Goal: Transaction & Acquisition: Book appointment/travel/reservation

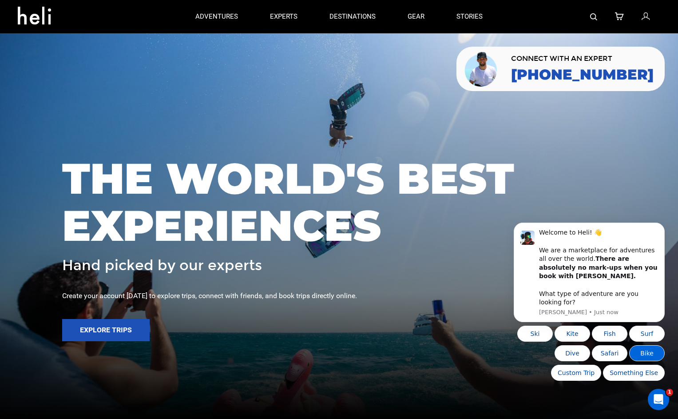
click at [649, 357] on button "Bike" at bounding box center [647, 353] width 36 height 16
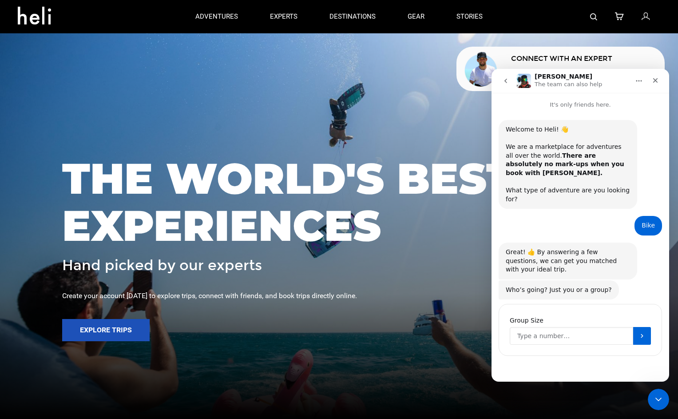
click at [558, 327] on input "Group Size" at bounding box center [571, 336] width 123 height 18
type input "4"
type input "3"
click at [641, 332] on icon "Submit" at bounding box center [641, 335] width 7 height 7
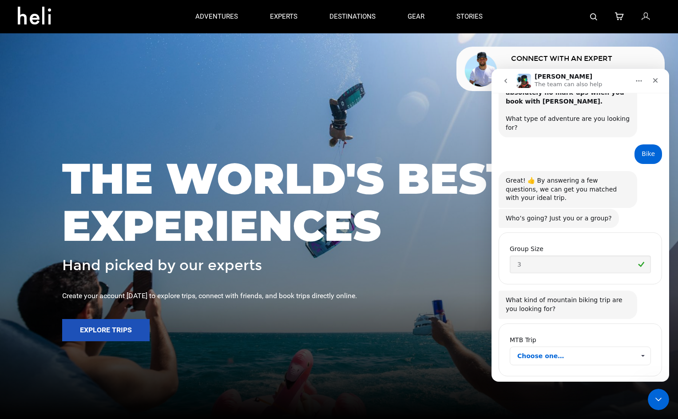
scroll to position [72, 0]
click at [577, 346] on span "Choose one…" at bounding box center [576, 355] width 118 height 18
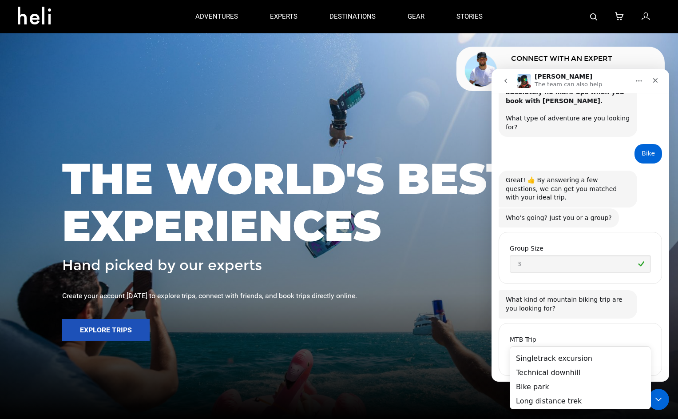
scroll to position [0, 0]
click at [571, 371] on div "Technical downhill" at bounding box center [580, 372] width 141 height 14
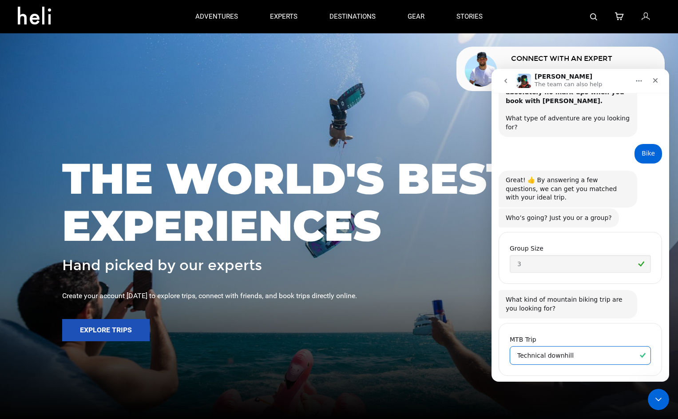
scroll to position [163, 0]
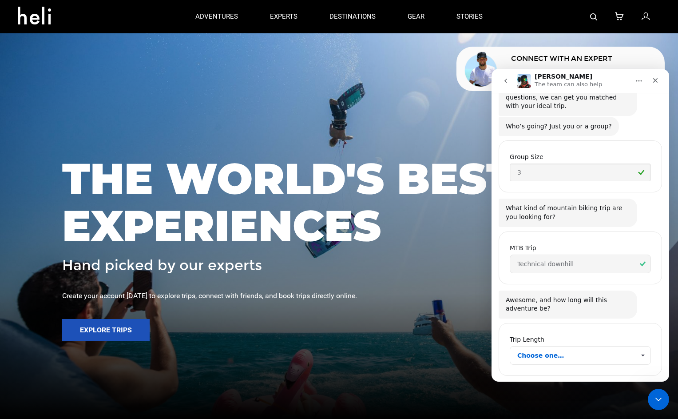
click at [621, 346] on span "Choose one…" at bounding box center [576, 355] width 118 height 18
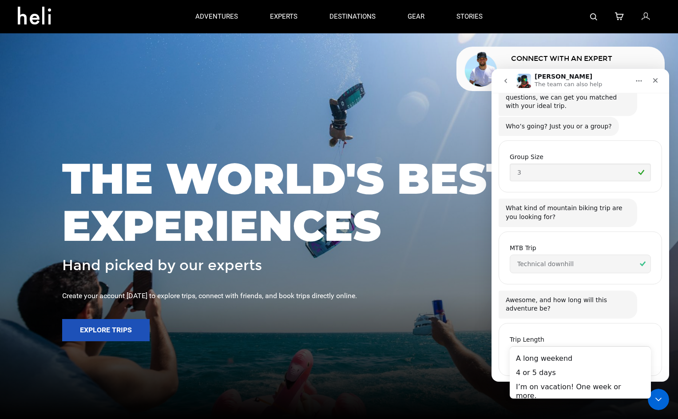
scroll to position [0, 0]
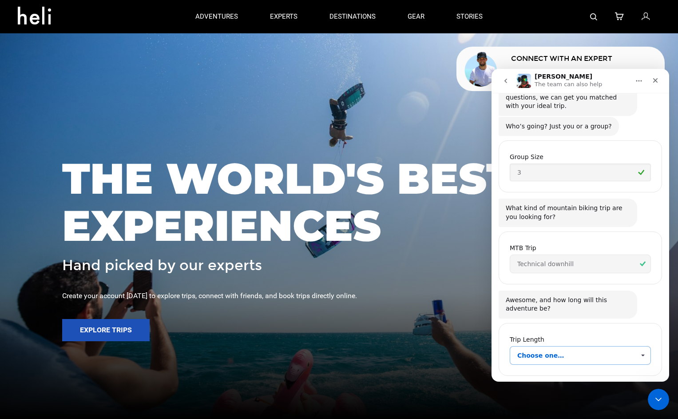
click at [619, 346] on span "Choose one…" at bounding box center [576, 355] width 118 height 18
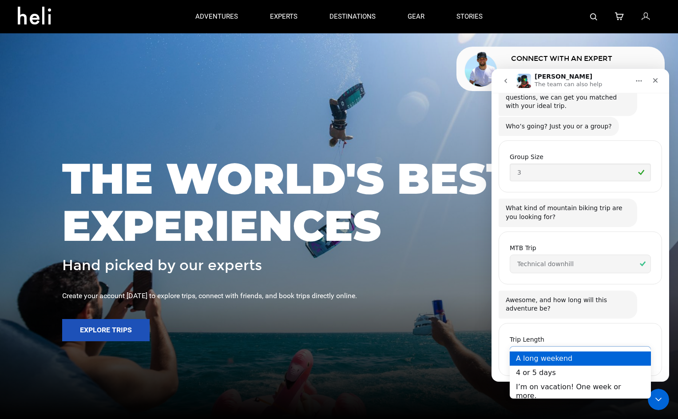
click at [602, 358] on div "A long weekend" at bounding box center [580, 358] width 141 height 14
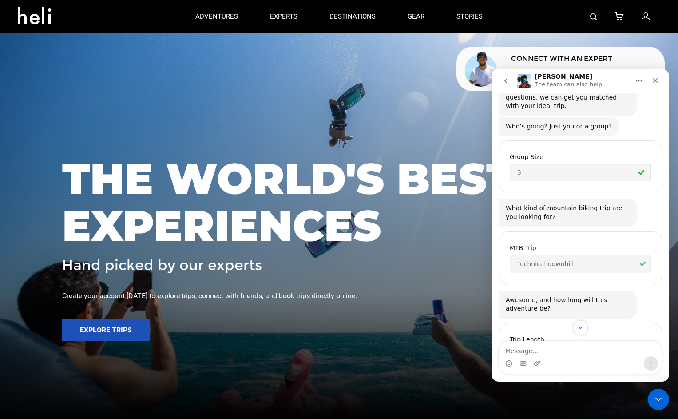
scroll to position [233, 0]
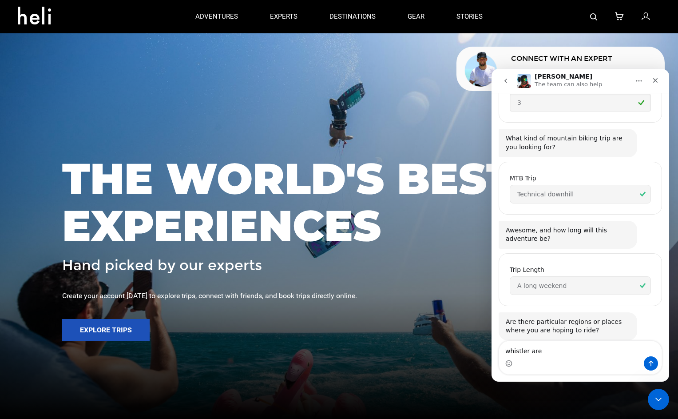
type textarea "whistler area"
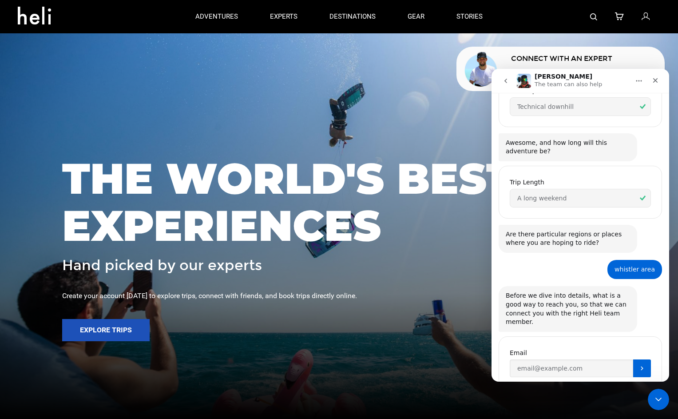
scroll to position [325, 0]
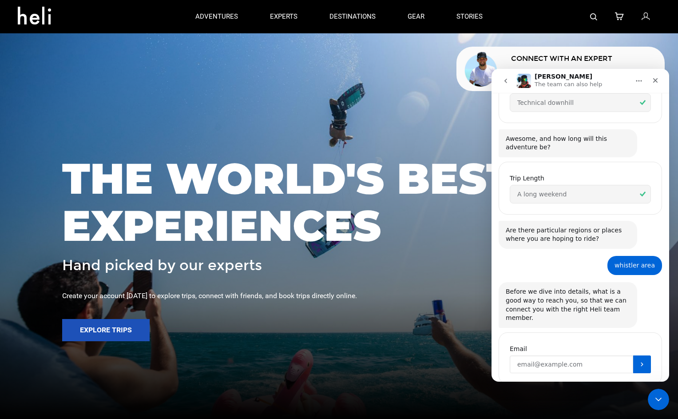
click at [560, 355] on input "Enter your email" at bounding box center [571, 364] width 123 height 18
type input "[EMAIL_ADDRESS][DOMAIN_NAME]"
click at [639, 360] on icon "Submit" at bounding box center [641, 363] width 7 height 7
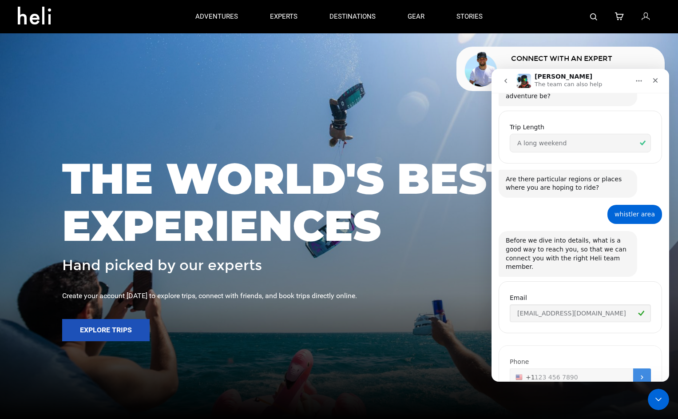
scroll to position [386, 0]
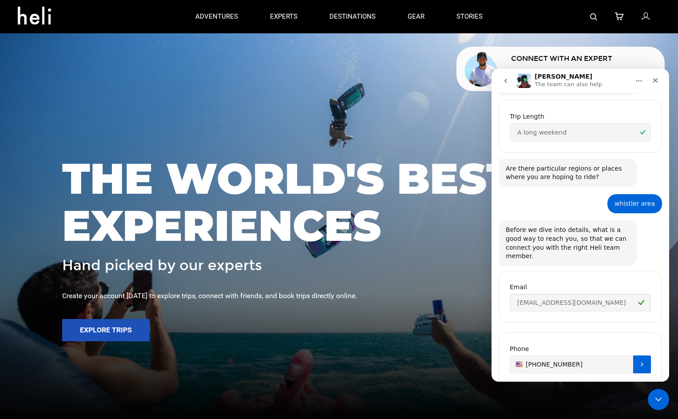
type input "[PHONE_NUMBER]"
click at [642, 362] on icon "Submit" at bounding box center [642, 364] width 2 height 4
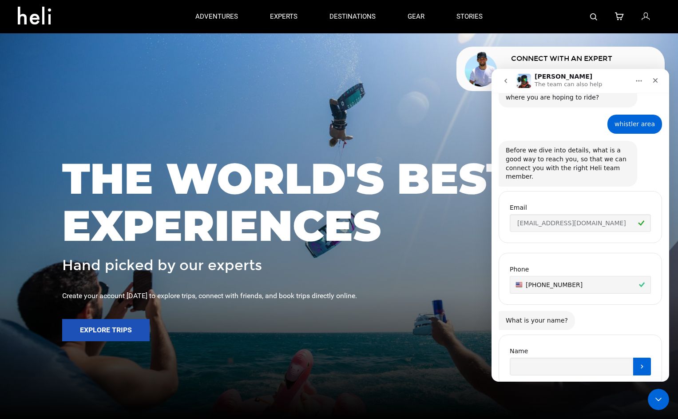
scroll to position [468, 0]
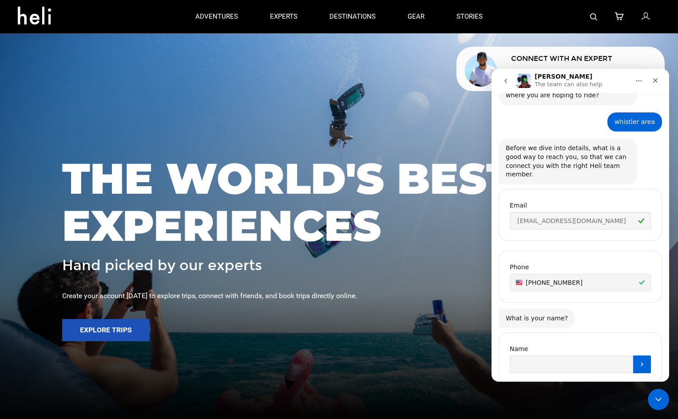
click at [581, 348] on div "Name" at bounding box center [580, 358] width 163 height 52
click at [570, 355] on input "Name" at bounding box center [571, 364] width 123 height 18
type input "[PERSON_NAME]"
click at [640, 360] on icon "Submit" at bounding box center [641, 363] width 7 height 7
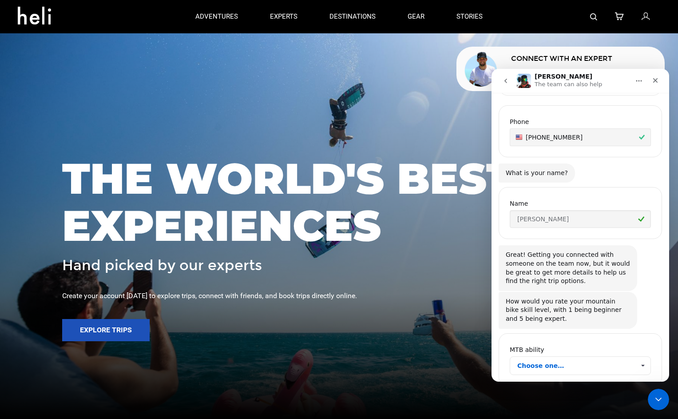
scroll to position [615, 0]
click at [640, 355] on span "Choose one…" at bounding box center [643, 364] width 16 height 18
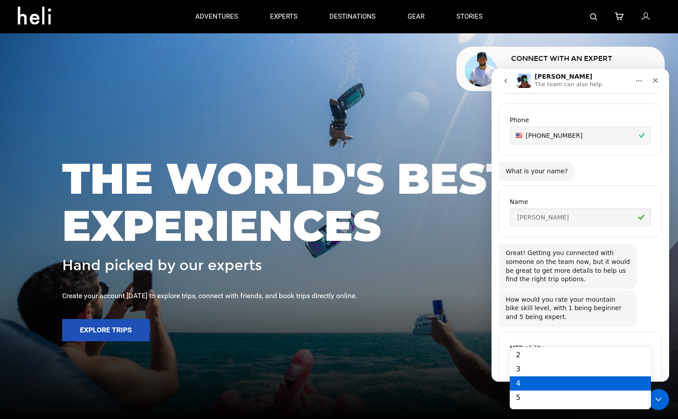
scroll to position [0, 0]
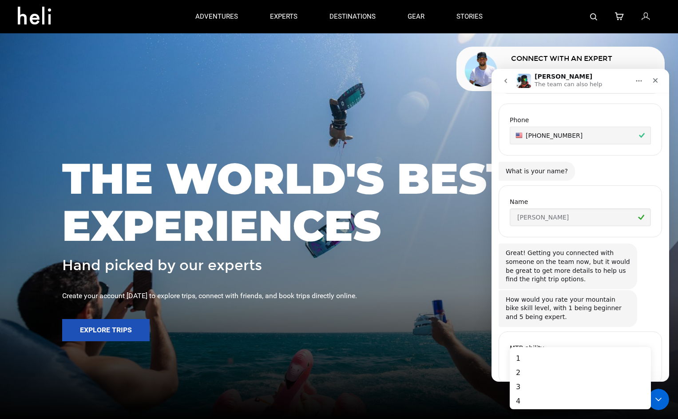
click at [589, 331] on div "MTB ability Choose one…" at bounding box center [580, 357] width 163 height 53
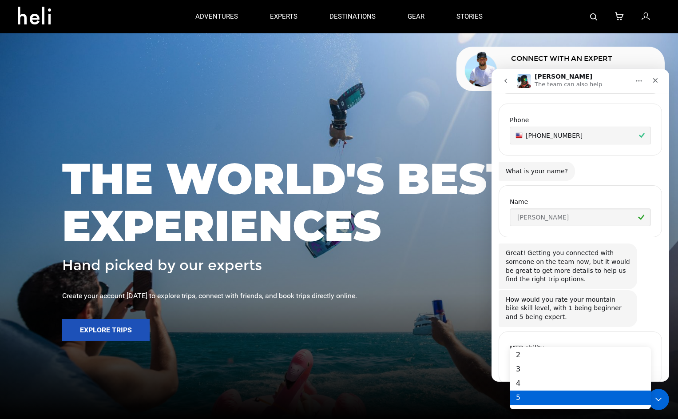
click at [566, 400] on div "5" at bounding box center [580, 397] width 141 height 14
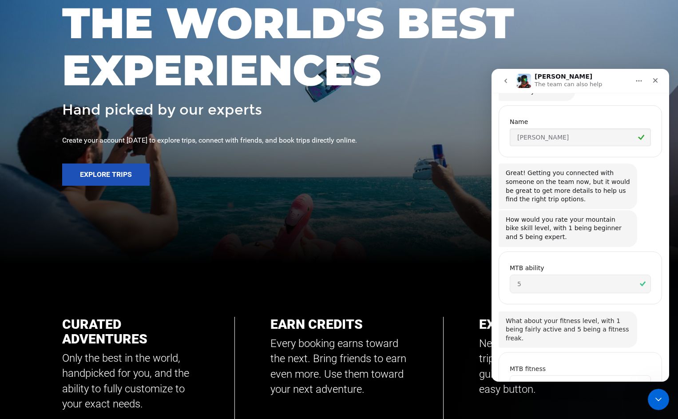
scroll to position [706, 0]
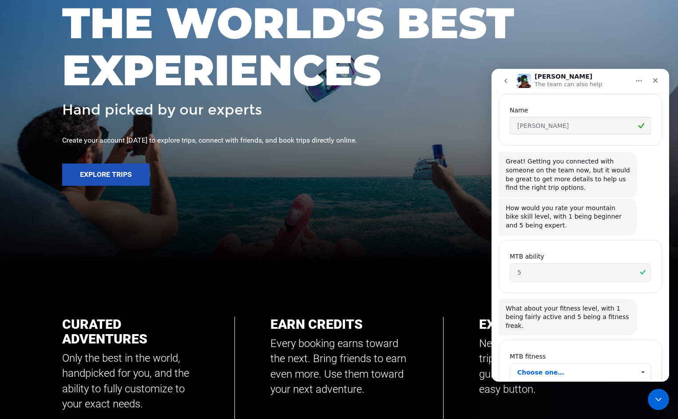
click at [592, 363] on span "Choose one…" at bounding box center [576, 372] width 118 height 18
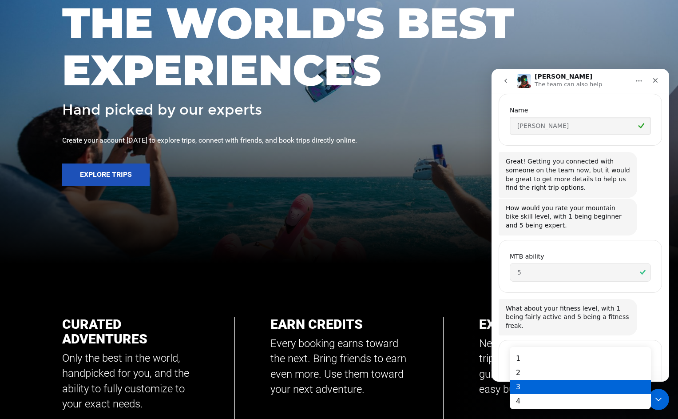
scroll to position [18, 0]
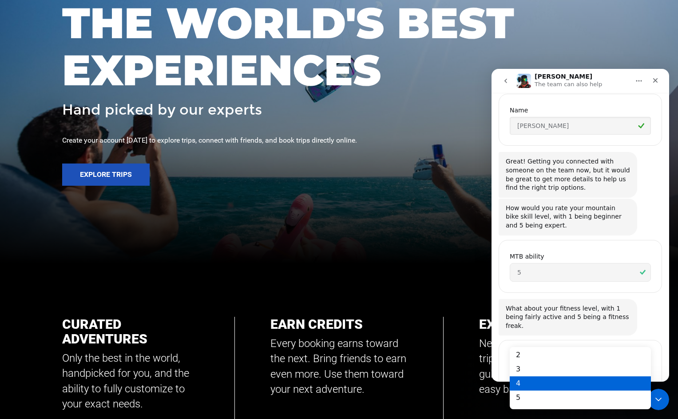
click at [549, 382] on div "4" at bounding box center [580, 383] width 141 height 14
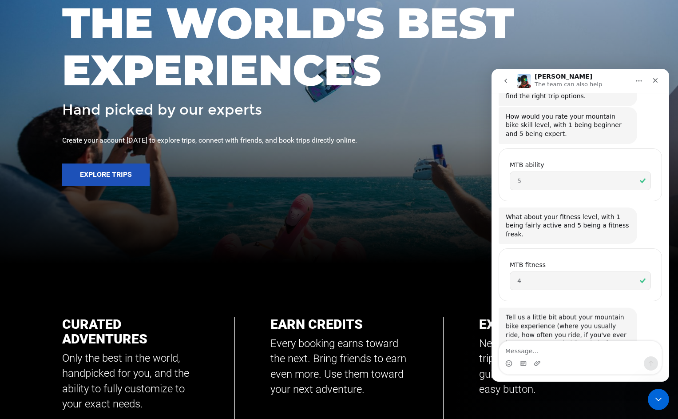
scroll to position [802, 0]
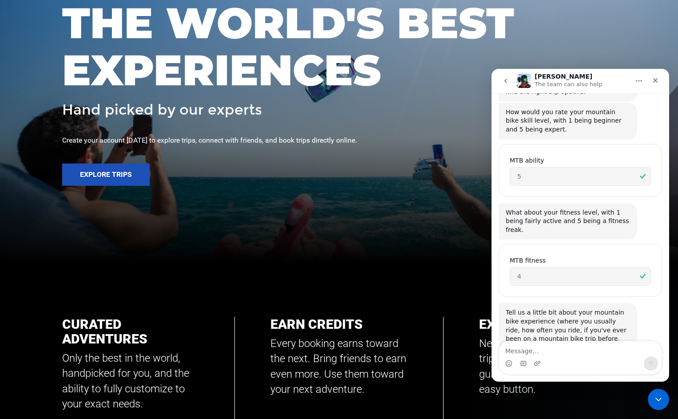
click at [546, 349] on textarea "Message…" at bounding box center [580, 348] width 162 height 15
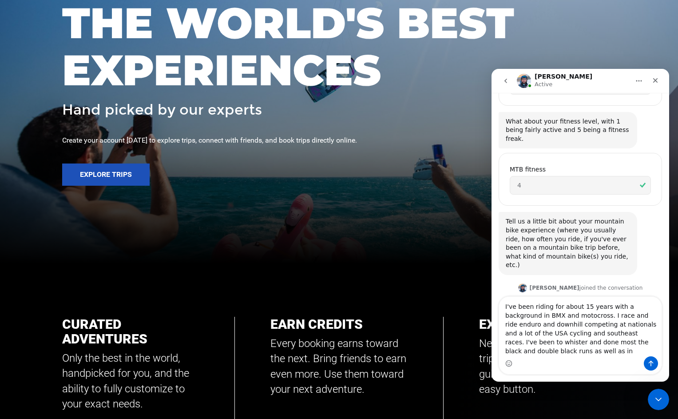
scroll to position [902, 0]
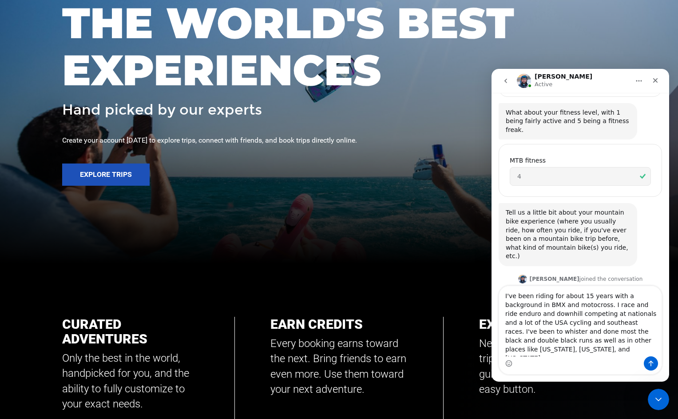
type textarea "I've been riding for about 15 years with a background in BMX and motocross. I r…"
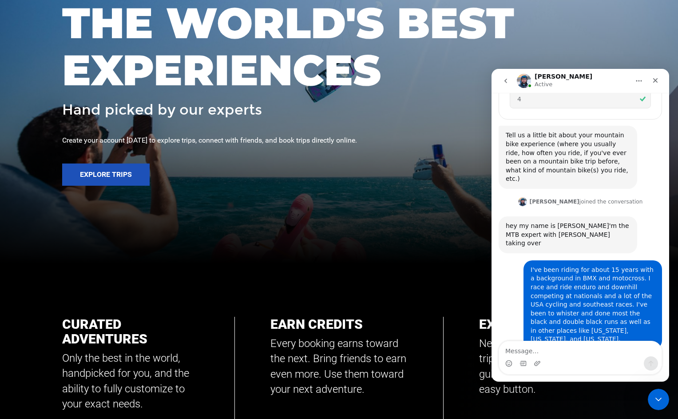
scroll to position [980, 0]
type textarea "n"
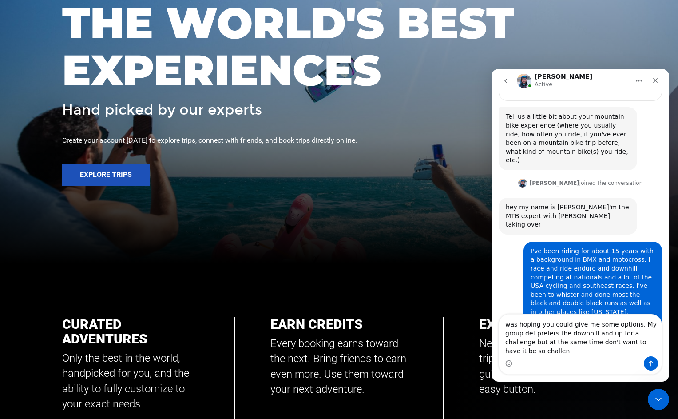
scroll to position [1007, 0]
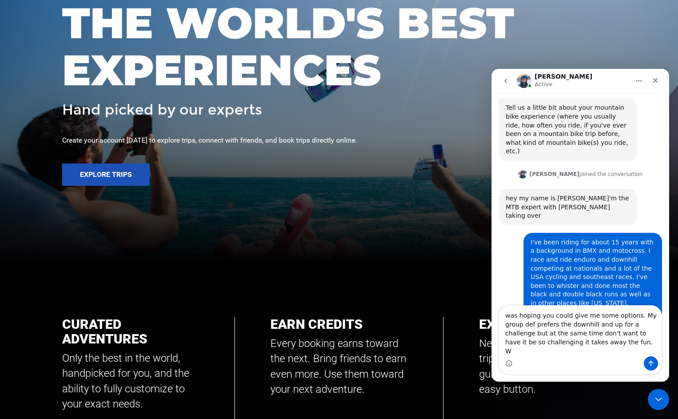
type textarea "was hoping you could give me some options. My group def prefers the downhill an…"
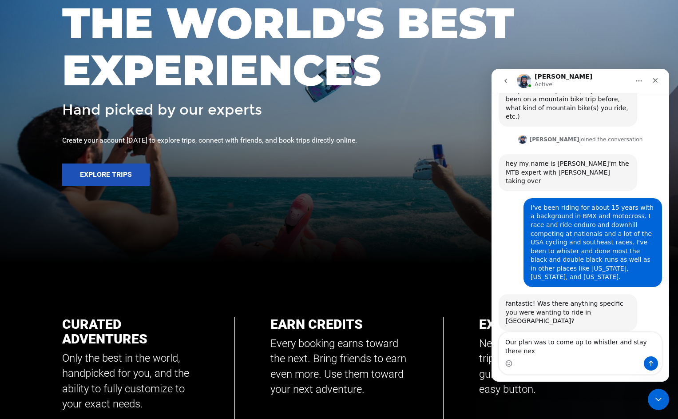
scroll to position [1050, 0]
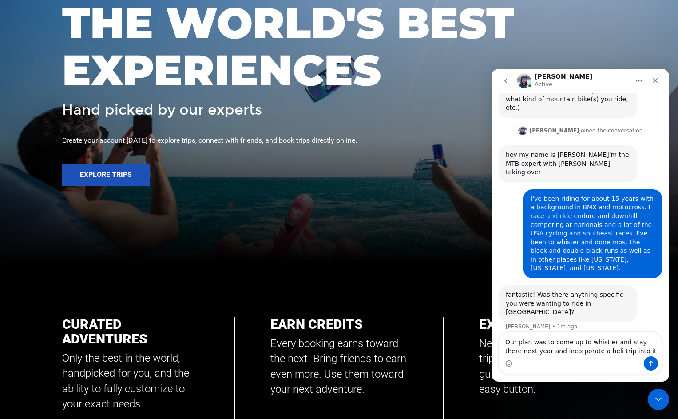
type textarea "Our plan was to come up to whistler and stay there next year and incorporate a …"
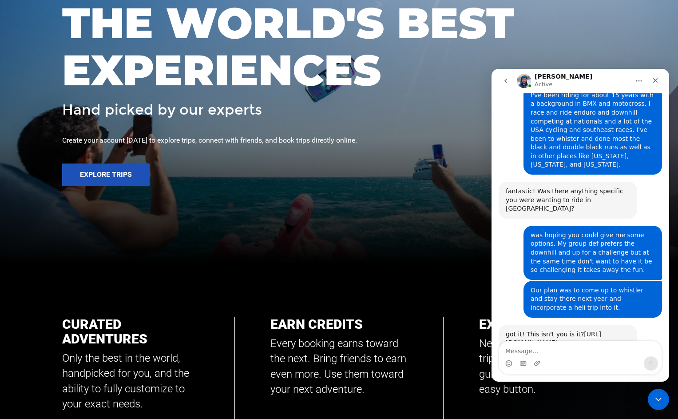
scroll to position [1157, 0]
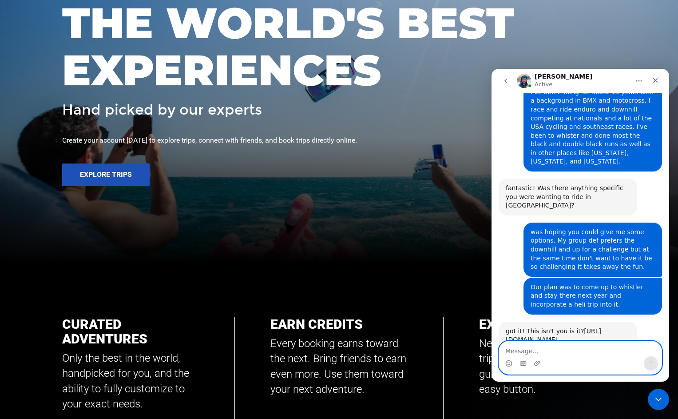
click at [589, 353] on textarea "Message…" at bounding box center [580, 348] width 162 height 15
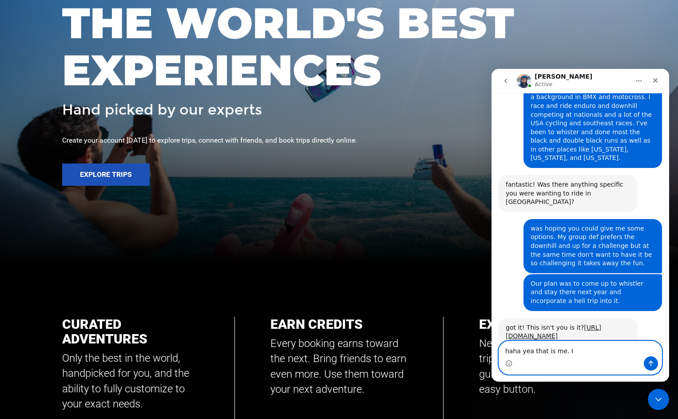
type textarea "haha yea that is me."
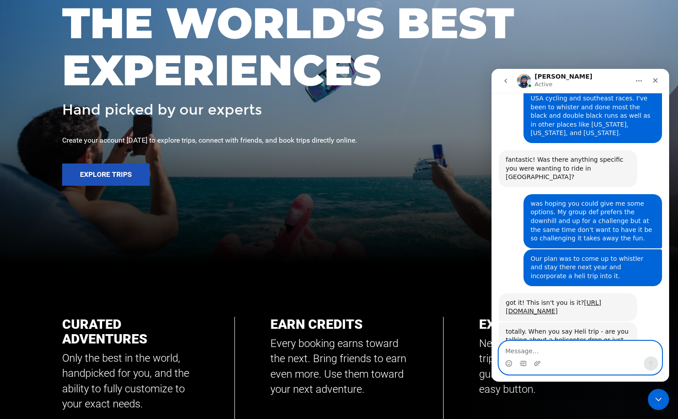
scroll to position [1187, 0]
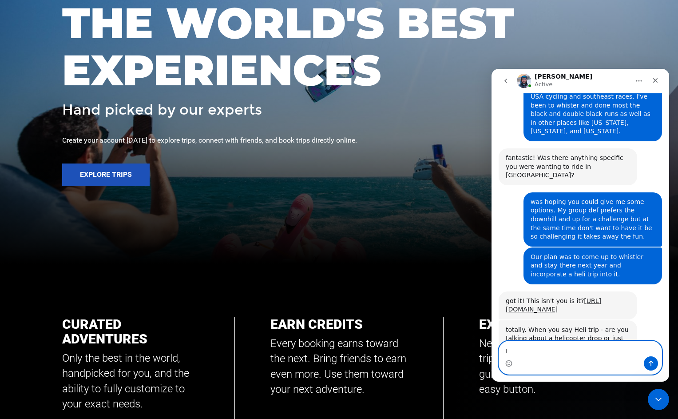
type textarea "I"
type textarea "that was a conceptual design project"
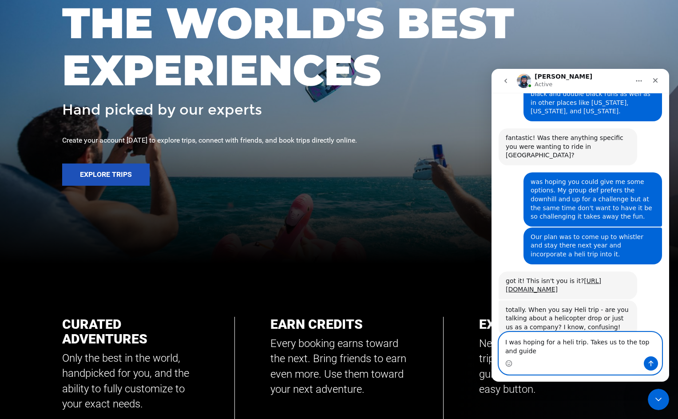
scroll to position [1216, 0]
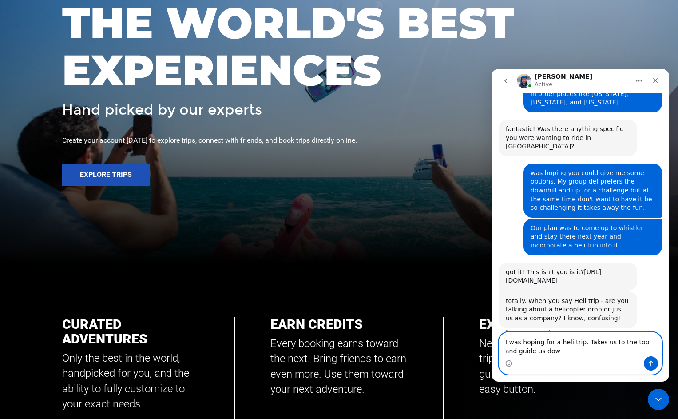
type textarea "I was hoping for a heli trip. Takes us to the top and guide us down"
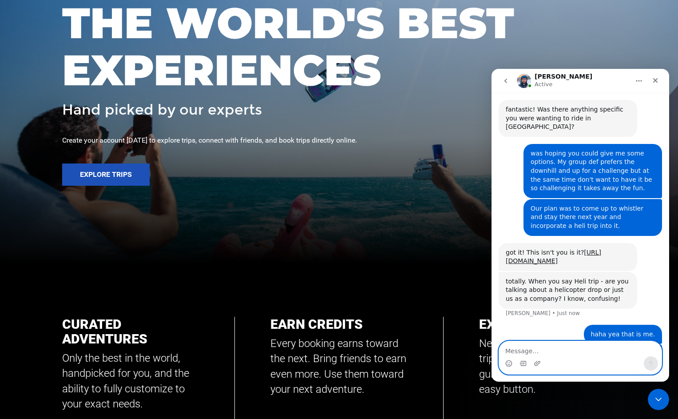
scroll to position [1236, 0]
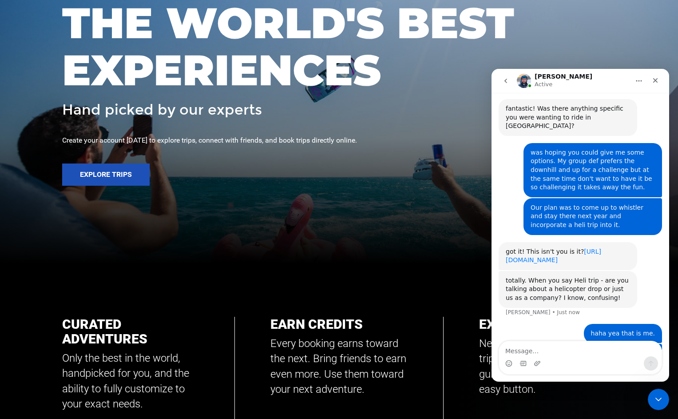
click at [541, 248] on link "[URL][DOMAIN_NAME]" at bounding box center [553, 256] width 95 height 16
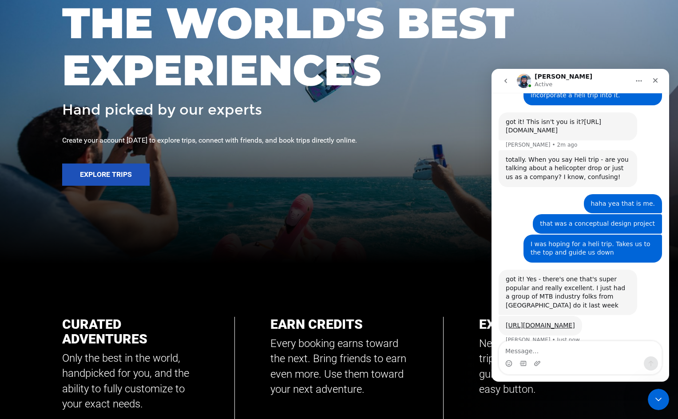
scroll to position [1370, 0]
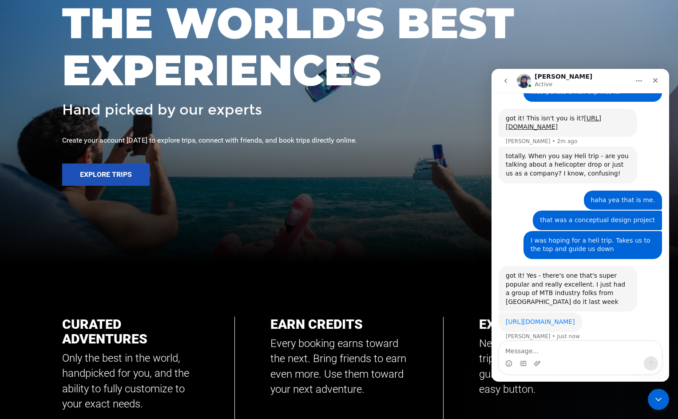
click at [557, 318] on link "[URL][DOMAIN_NAME]" at bounding box center [540, 321] width 69 height 7
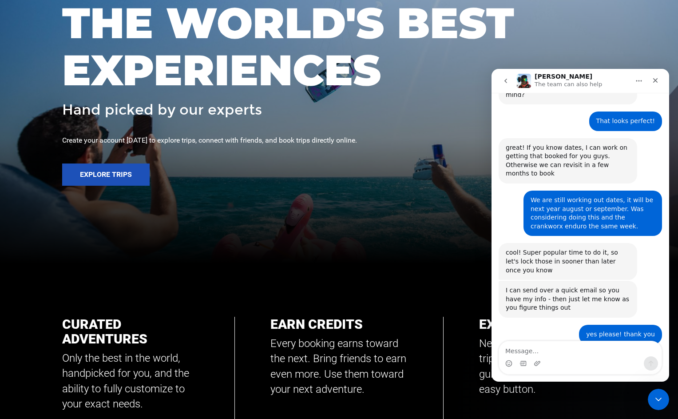
scroll to position [1639, 0]
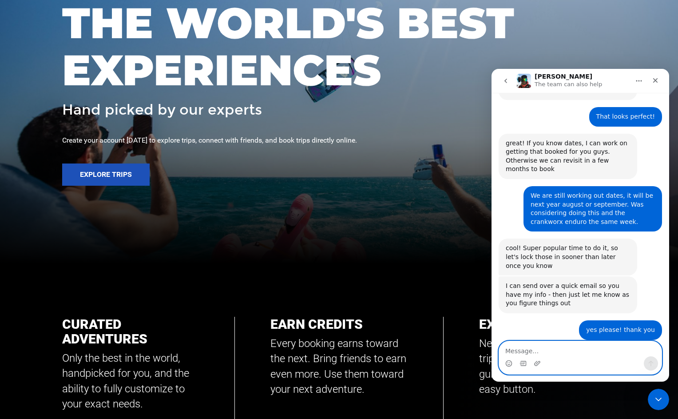
click at [577, 352] on textarea "Message…" at bounding box center [580, 348] width 162 height 15
type textarea "I'm good, thanks!"
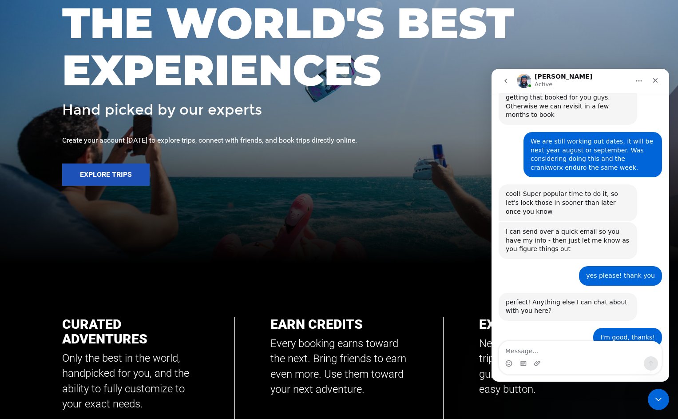
scroll to position [1692, 0]
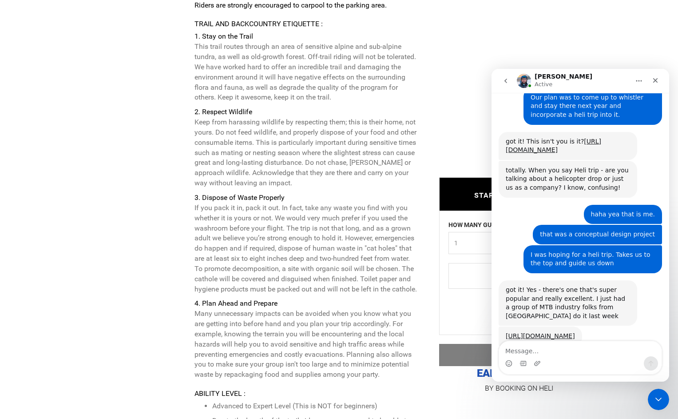
scroll to position [1864, 0]
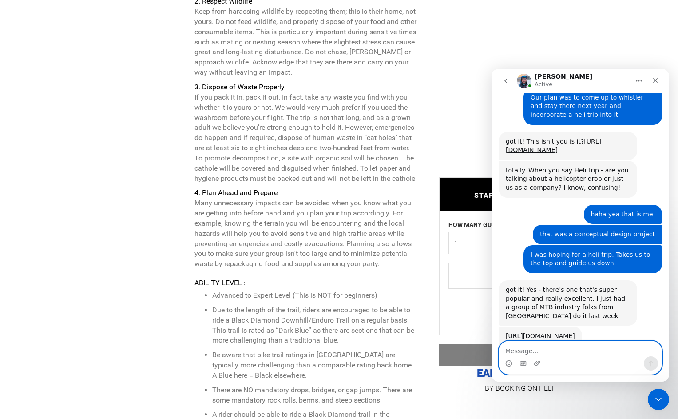
click at [567, 354] on textarea "Message…" at bounding box center [580, 348] width 162 height 15
type textarea "That looks perfect!"
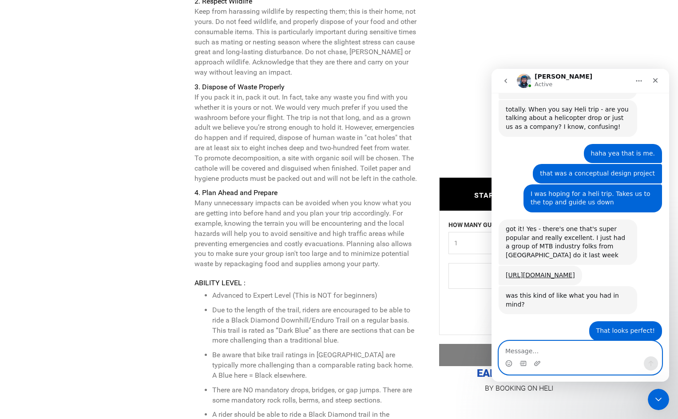
scroll to position [1425, 0]
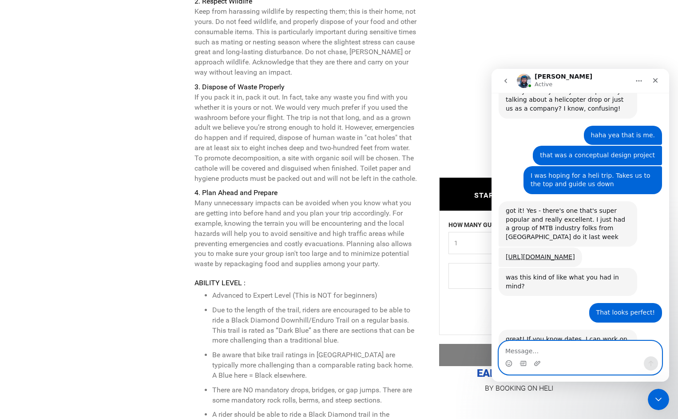
click at [577, 348] on textarea "Message…" at bounding box center [580, 348] width 162 height 15
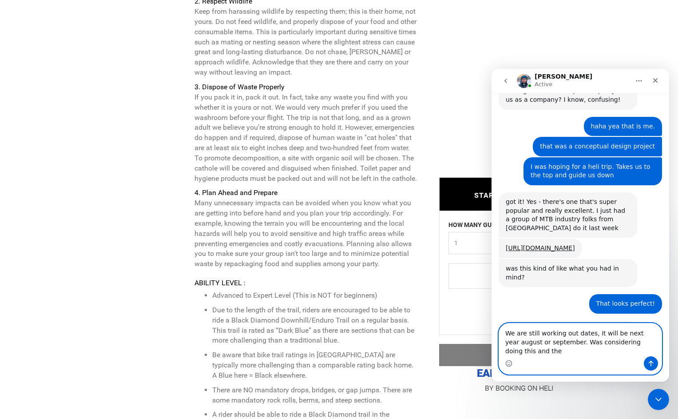
scroll to position [1443, 0]
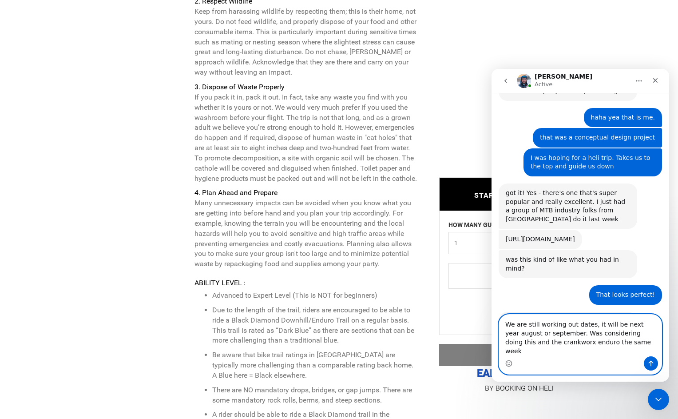
type textarea "We are still working out dates, it will be next year august or september. Was c…"
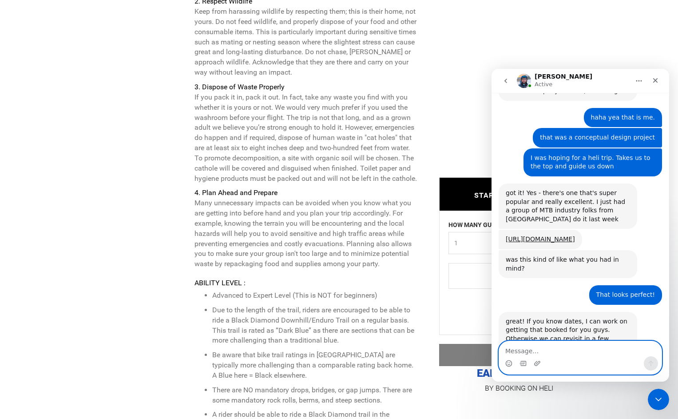
scroll to position [1478, 0]
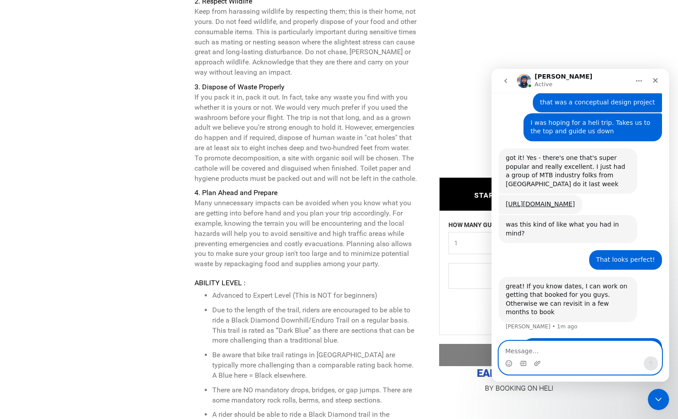
click at [552, 350] on textarea "Message…" at bounding box center [580, 348] width 162 height 15
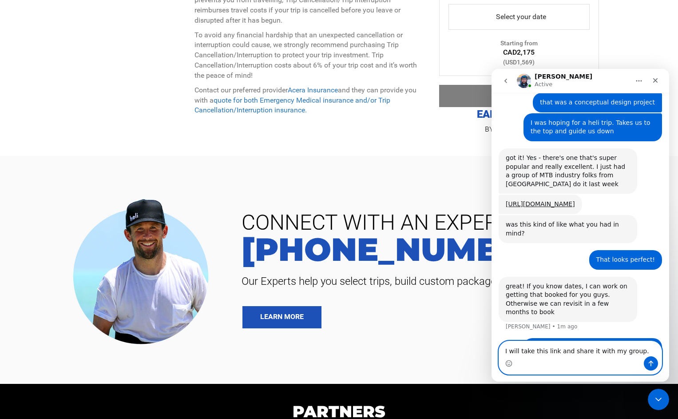
scroll to position [2832, 0]
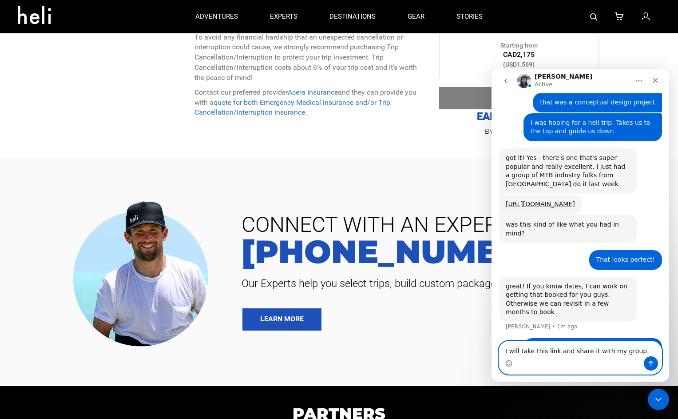
type textarea "I will take this link and share it with my group."
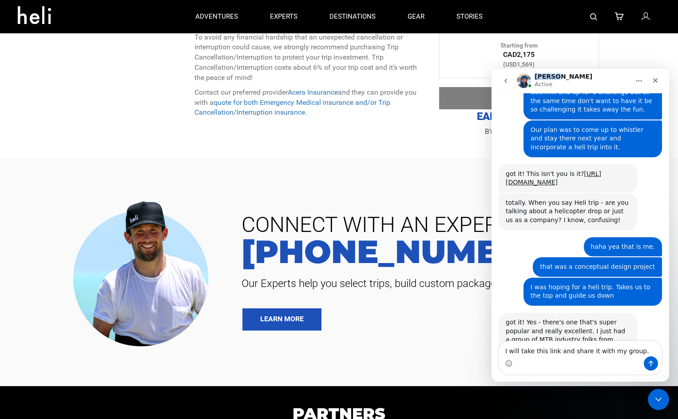
drag, startPoint x: 596, startPoint y: 78, endPoint x: 592, endPoint y: 55, distance: 22.9
click html "[PERSON_NAME] Active It's only friends here. Welcome to [GEOGRAPHIC_DATA]! 👋 We…"
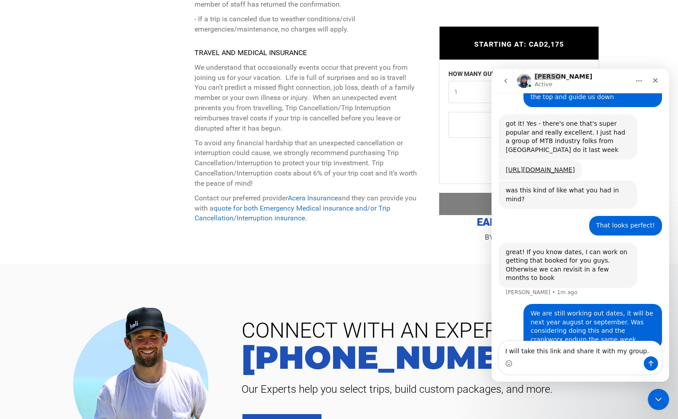
scroll to position [2731, 0]
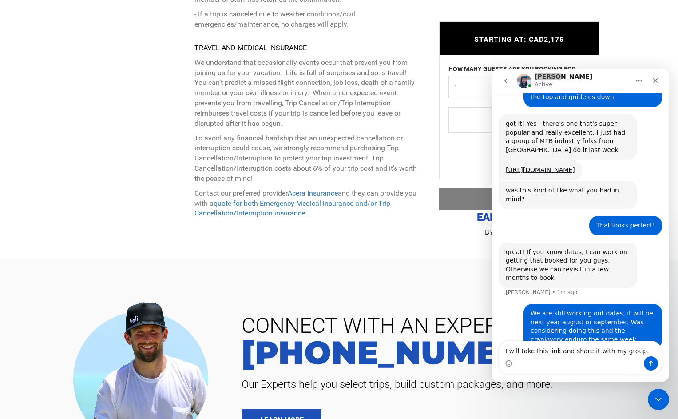
click at [462, 83] on span "1" at bounding box center [516, 87] width 124 height 9
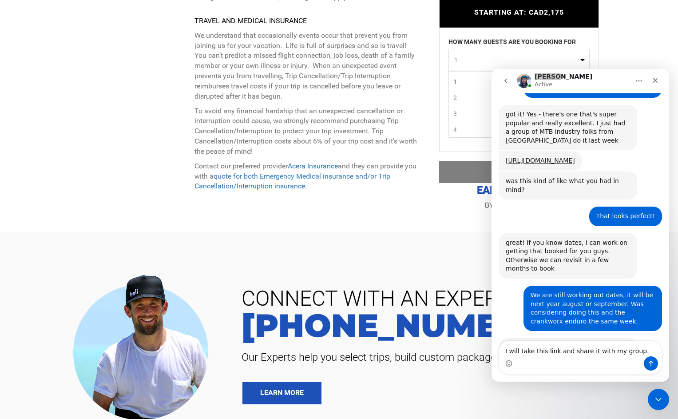
scroll to position [1556, 0]
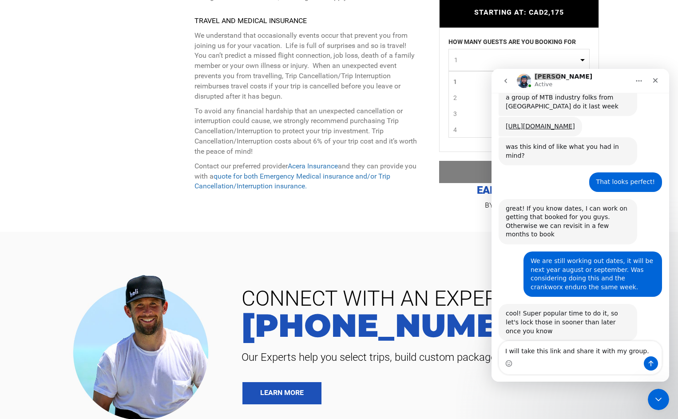
click at [461, 106] on link "3" at bounding box center [519, 114] width 140 height 16
select select "3"
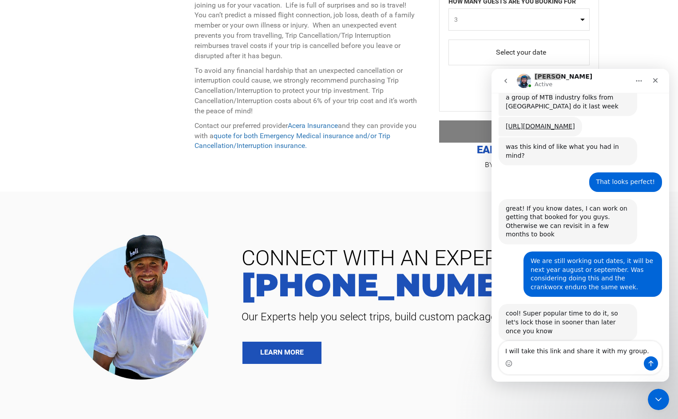
scroll to position [2801, 0]
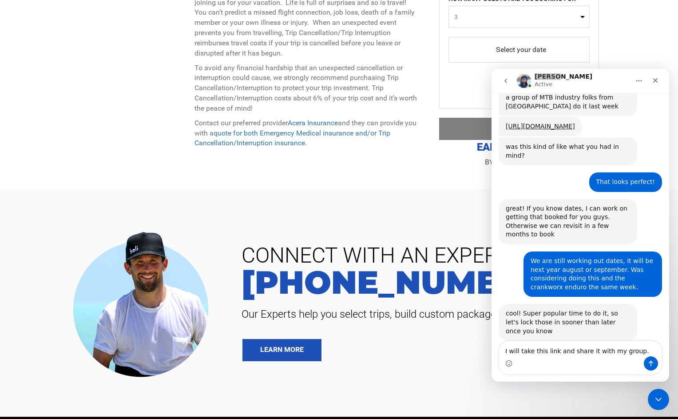
click at [523, 43] on span "select" at bounding box center [518, 50] width 127 height 14
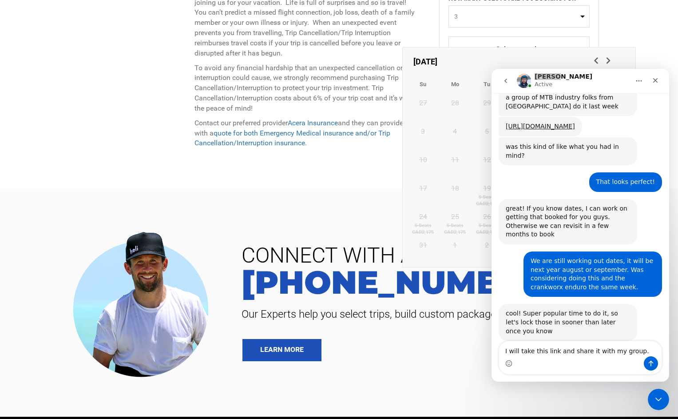
click at [523, 42] on span "select" at bounding box center [518, 49] width 127 height 15
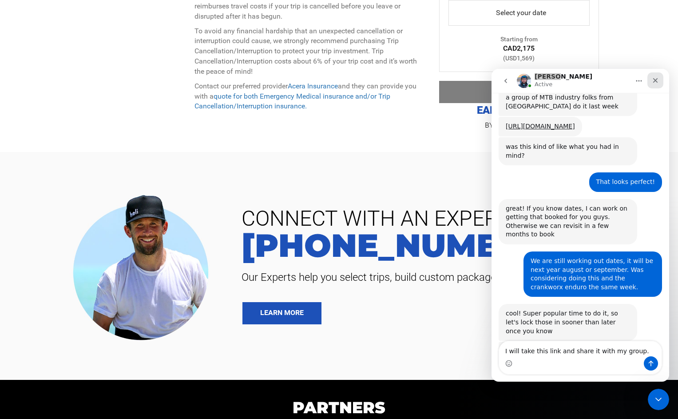
scroll to position [1560, 0]
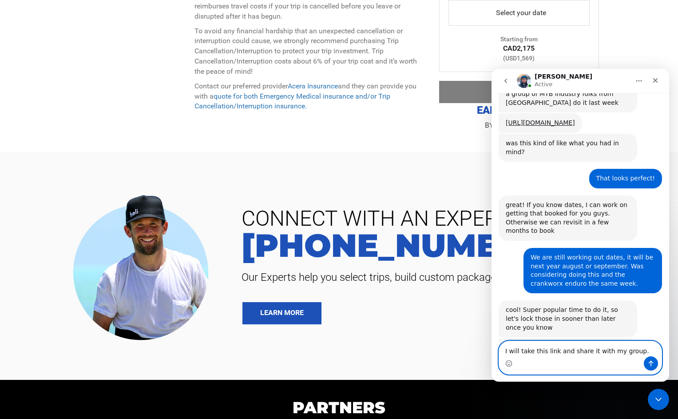
click at [594, 356] on textarea "I will take this link and share it with my group." at bounding box center [580, 348] width 162 height 15
type textarea "yes please! thank you"
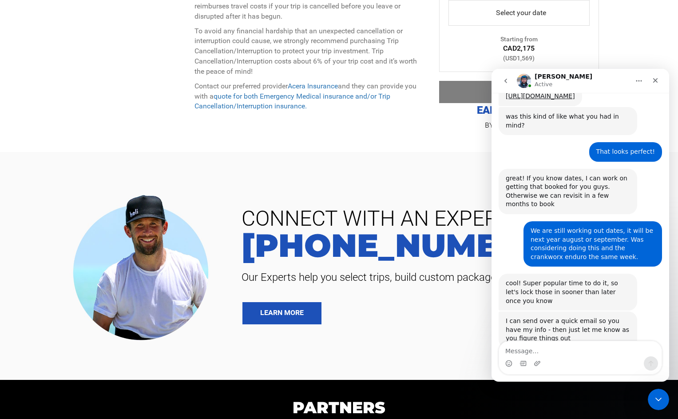
click at [503, 81] on icon "go back" at bounding box center [505, 80] width 7 height 7
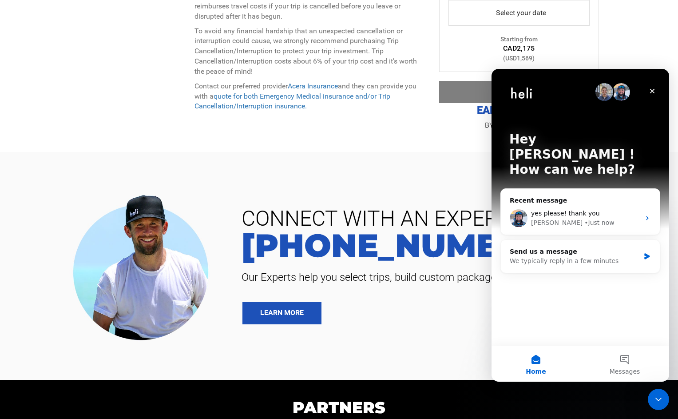
click at [652, 93] on icon "Close" at bounding box center [652, 90] width 7 height 7
